Goal: Use online tool/utility: Utilize a website feature to perform a specific function

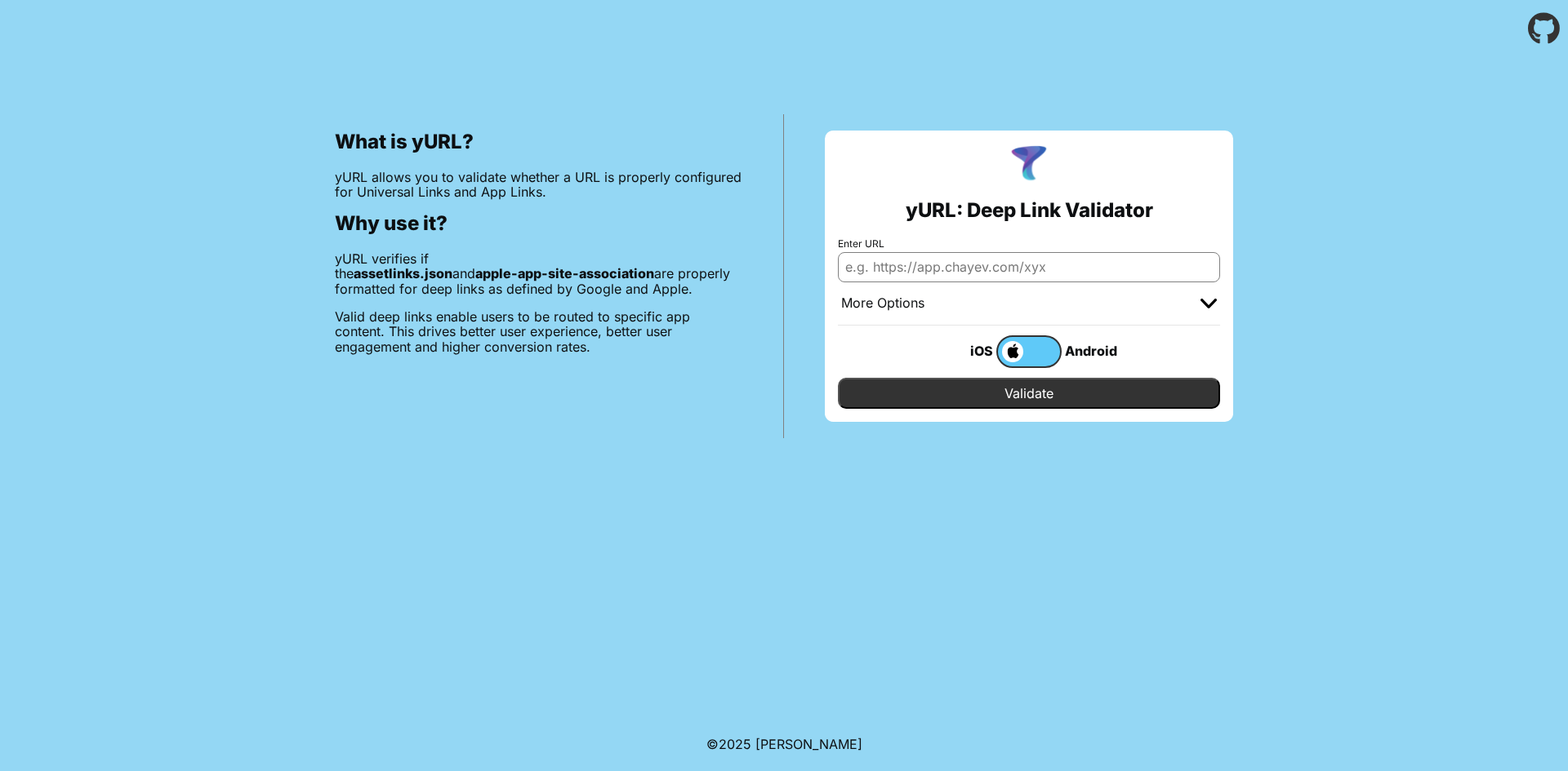
click at [919, 265] on input "Enter URL" at bounding box center [1029, 266] width 382 height 30
paste input "[URL][DOMAIN_NAME]"
type input "[URL][DOMAIN_NAME]"
click at [967, 395] on input "Validate" at bounding box center [1029, 393] width 382 height 31
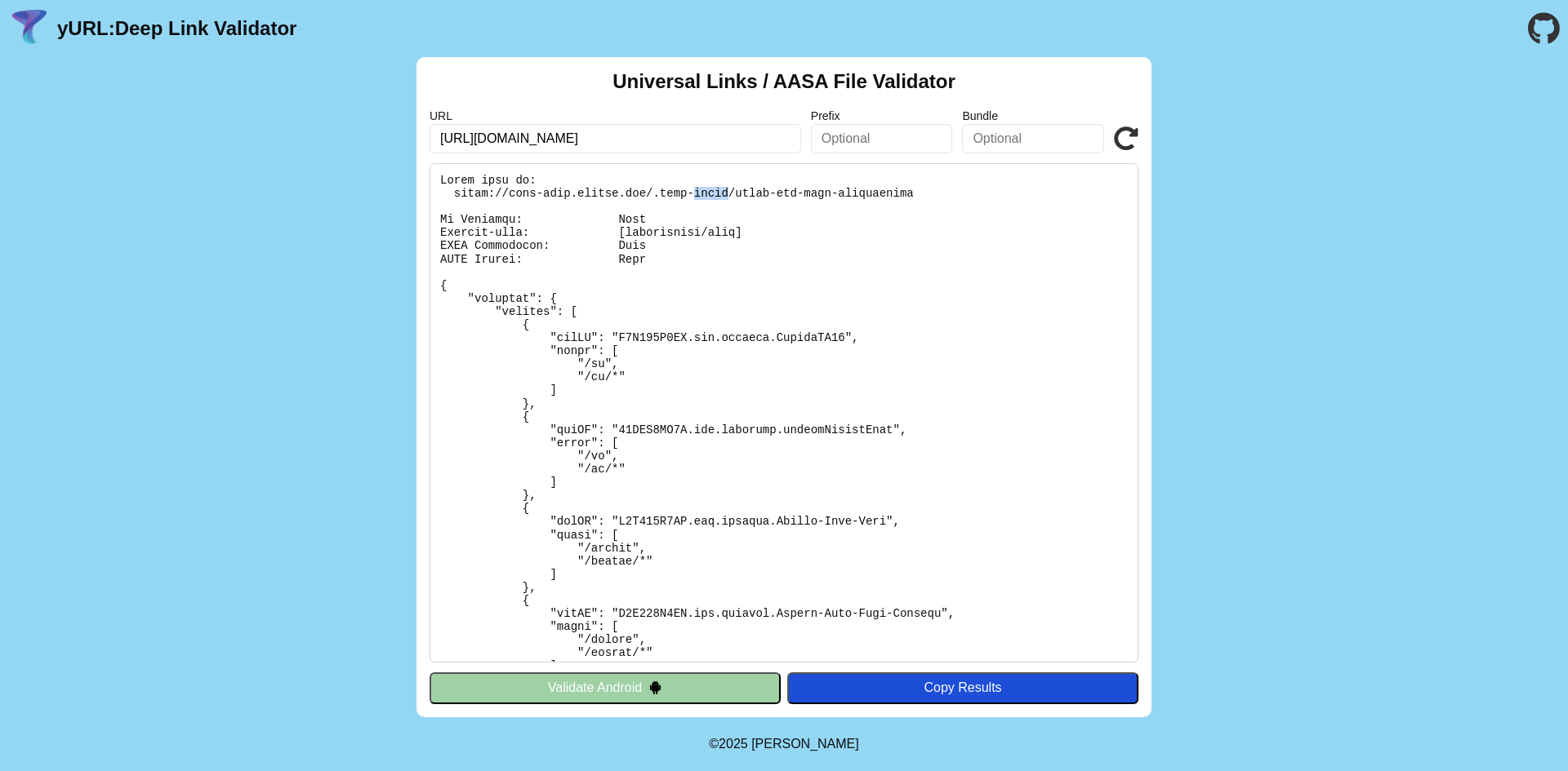
drag, startPoint x: 703, startPoint y: 195, endPoint x: 669, endPoint y: 191, distance: 34.2
click at [670, 191] on pre at bounding box center [784, 412] width 709 height 499
drag, startPoint x: 513, startPoint y: 210, endPoint x: 502, endPoint y: 209, distance: 11.0
click at [512, 210] on pre at bounding box center [784, 412] width 709 height 499
drag, startPoint x: 457, startPoint y: 195, endPoint x: 533, endPoint y: 193, distance: 76.0
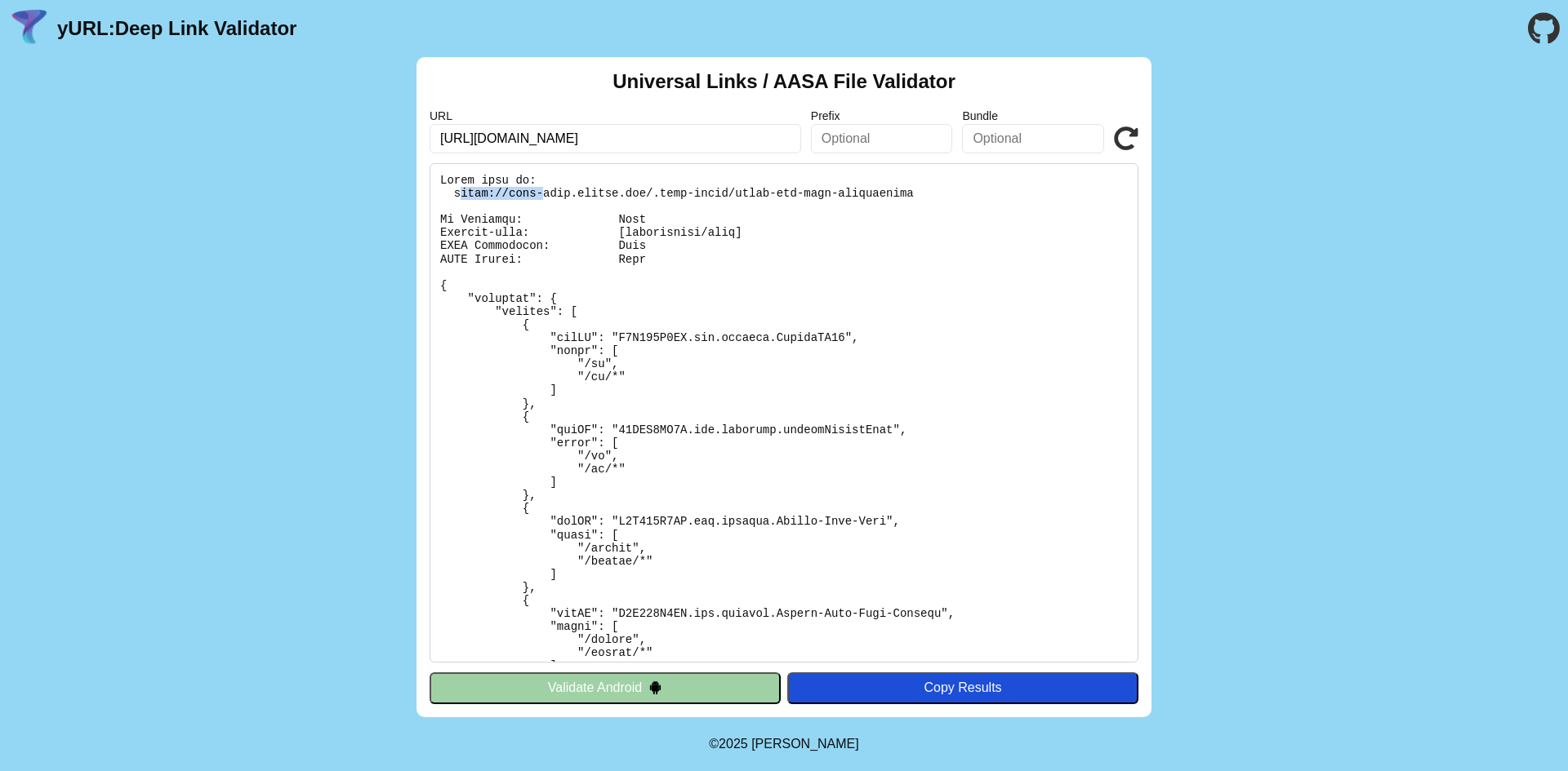
click at [533, 193] on pre at bounding box center [784, 412] width 709 height 499
click at [449, 195] on pre at bounding box center [784, 412] width 709 height 499
drag, startPoint x: 449, startPoint y: 195, endPoint x: 620, endPoint y: 195, distance: 171.0
click at [620, 195] on pre at bounding box center [784, 412] width 709 height 499
copy pre "https://deep-link.instax.com"
